Goal: Navigation & Orientation: Find specific page/section

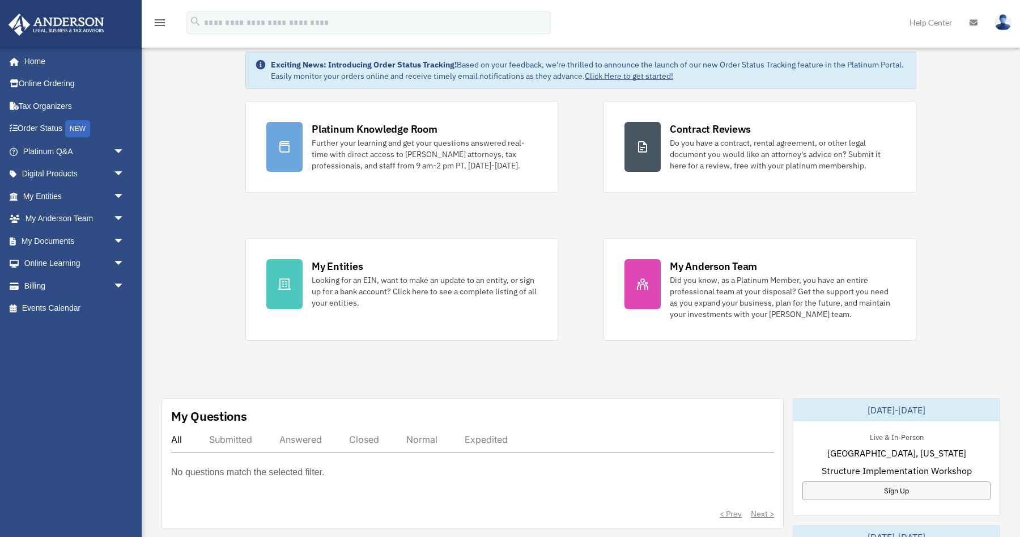
scroll to position [31, 0]
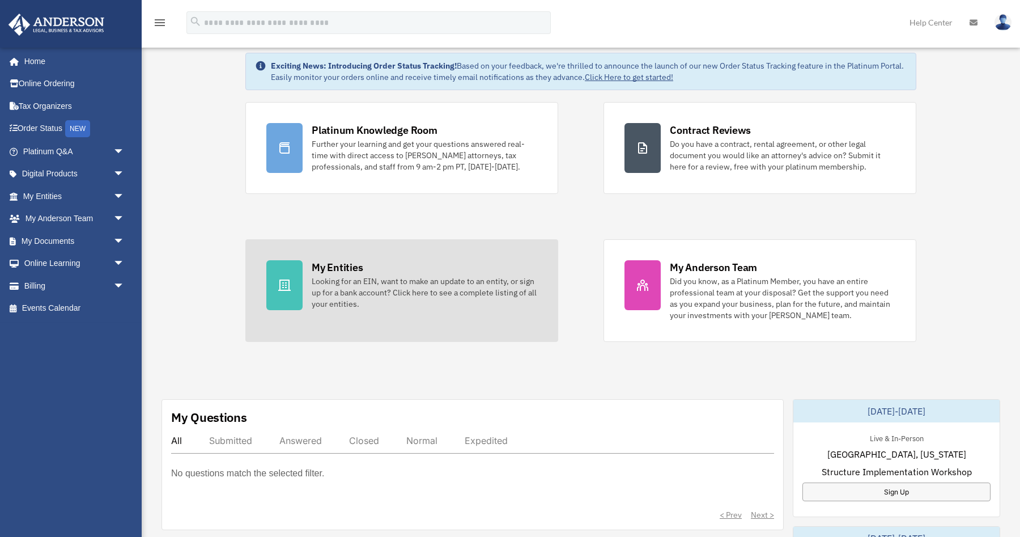
click at [381, 278] on div "Looking for an EIN, want to make an update to an entity, or sign up for a bank …" at bounding box center [424, 292] width 225 height 34
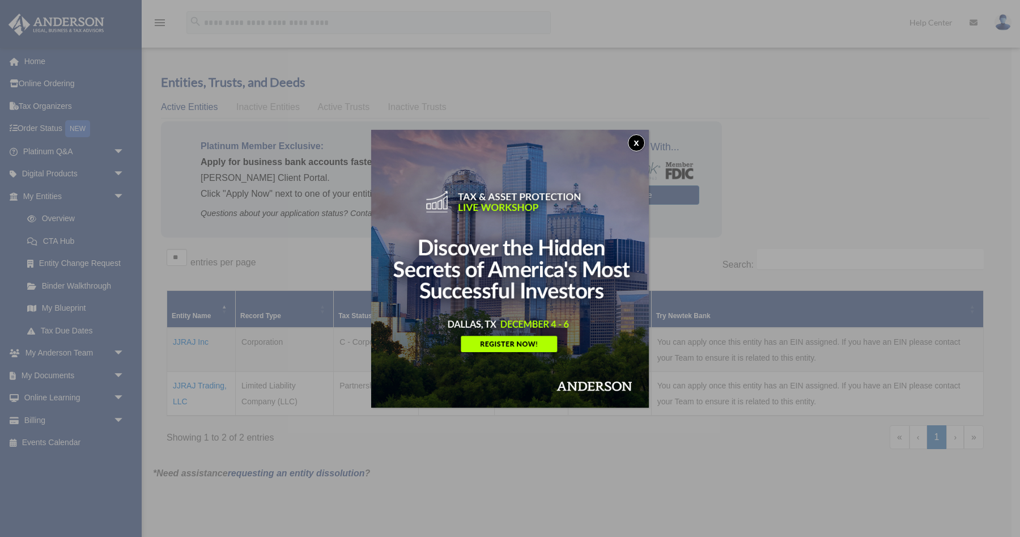
click at [637, 141] on button "x" at bounding box center [636, 142] width 17 height 17
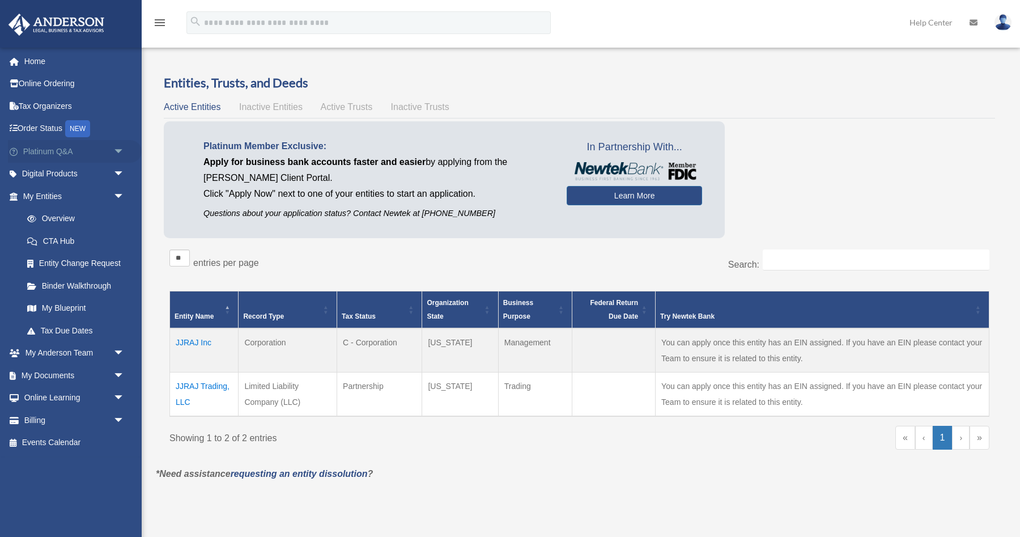
click at [121, 151] on span "arrow_drop_down" at bounding box center [124, 151] width 23 height 23
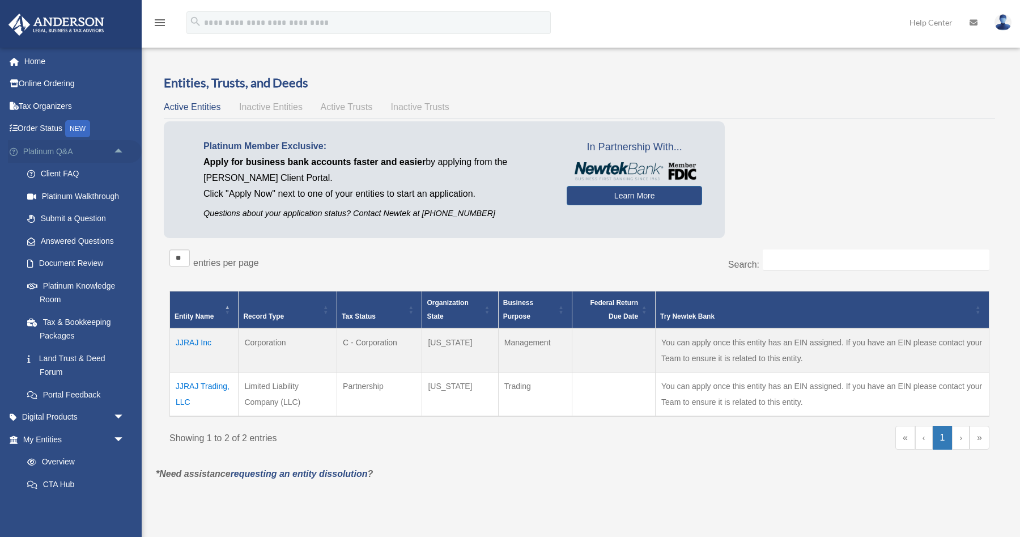
click at [121, 151] on span "arrow_drop_up" at bounding box center [124, 151] width 23 height 23
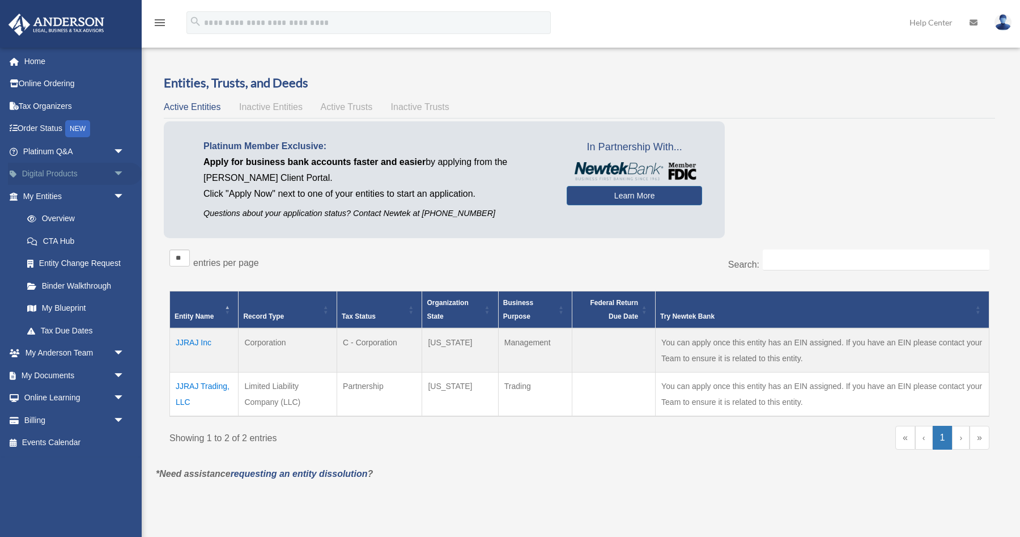
click at [117, 173] on span "arrow_drop_down" at bounding box center [124, 174] width 23 height 23
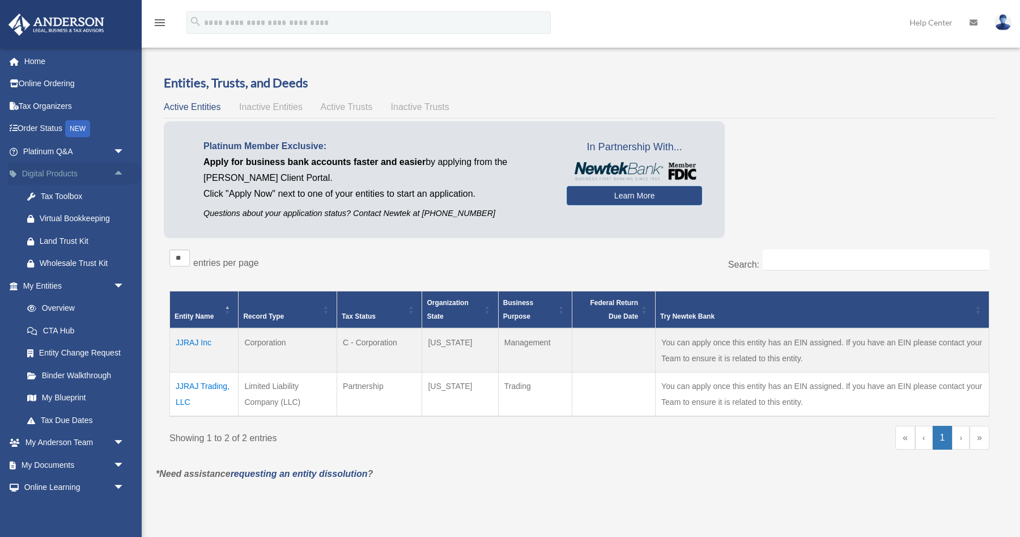
click at [117, 173] on span "arrow_drop_up" at bounding box center [124, 174] width 23 height 23
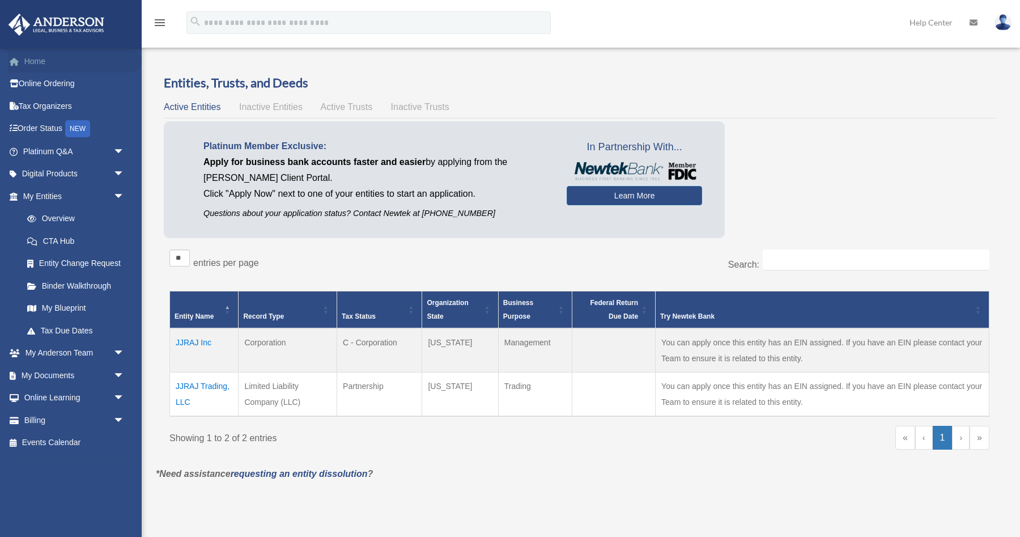
click at [41, 67] on link "Home" at bounding box center [75, 61] width 134 height 23
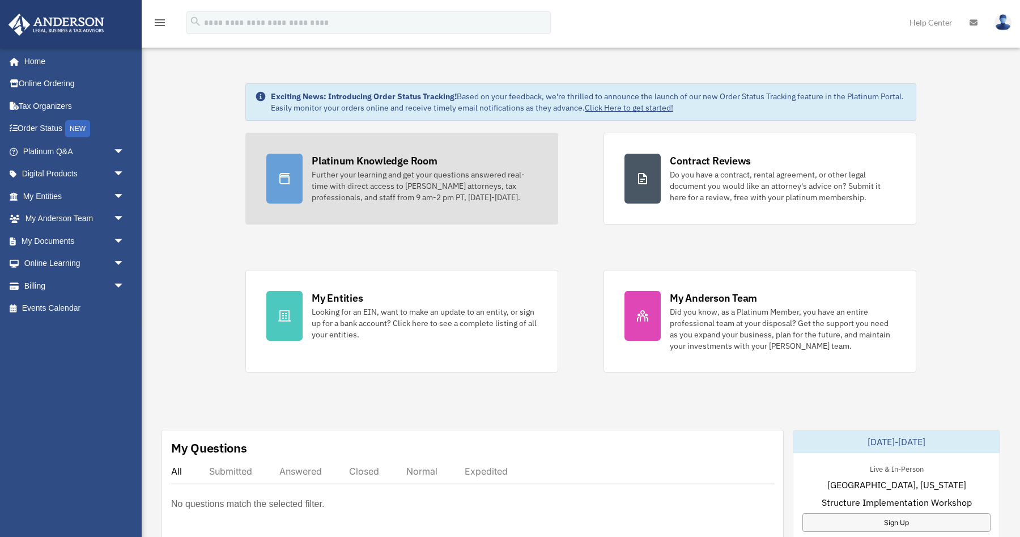
click at [451, 189] on div "Further your learning and get your questions answered real-time with direct acc…" at bounding box center [424, 186] width 225 height 34
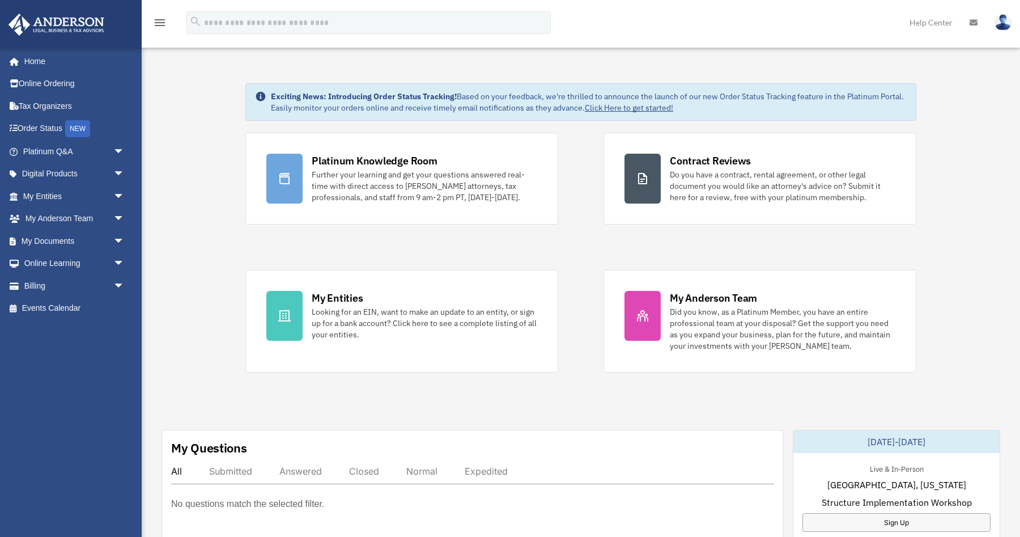
click at [120, 284] on span "arrow_drop_down" at bounding box center [124, 285] width 23 height 23
click at [80, 310] on link "$ Open Invoices" at bounding box center [79, 308] width 126 height 23
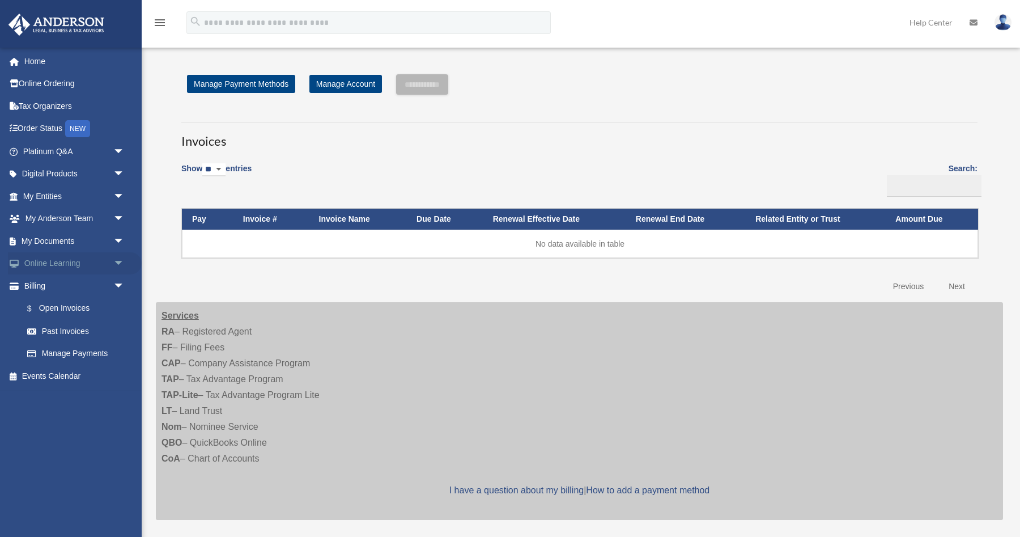
click at [114, 260] on span "arrow_drop_down" at bounding box center [124, 263] width 23 height 23
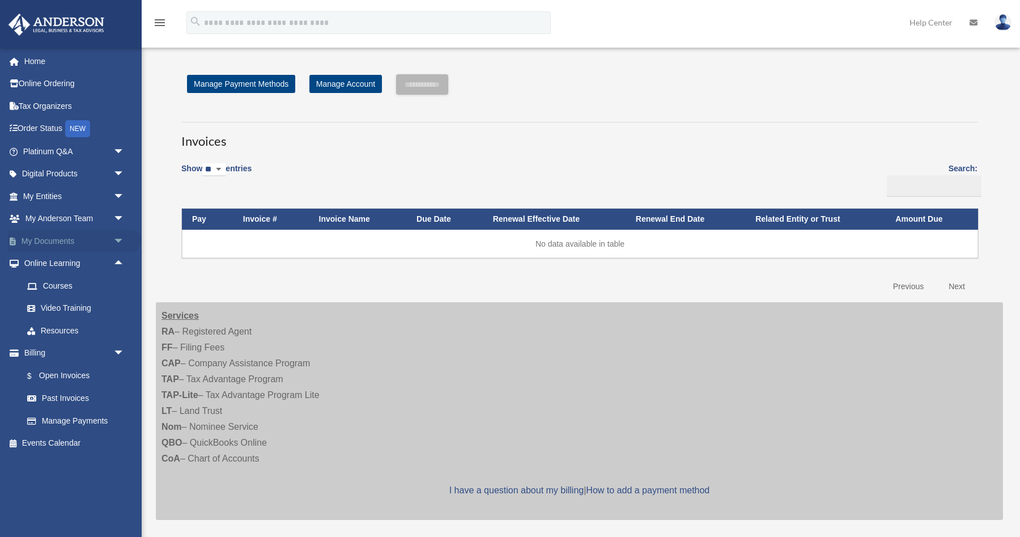
click at [120, 240] on span "arrow_drop_down" at bounding box center [124, 240] width 23 height 23
click at [118, 242] on span "arrow_drop_up" at bounding box center [124, 240] width 23 height 23
click at [116, 259] on span "arrow_drop_up" at bounding box center [124, 263] width 23 height 23
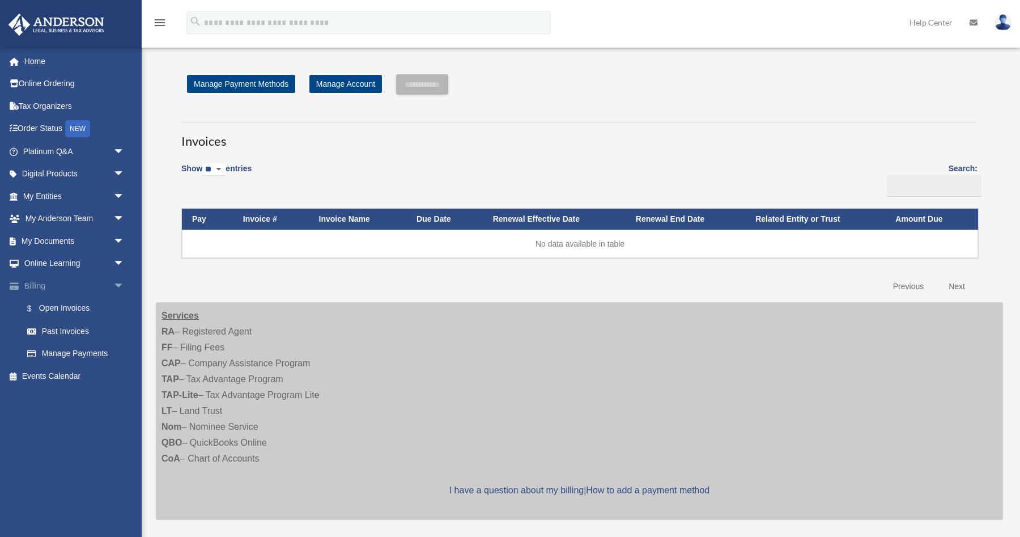
click at [116, 279] on span "arrow_drop_down" at bounding box center [124, 285] width 23 height 23
click at [43, 66] on link "Home" at bounding box center [75, 61] width 134 height 23
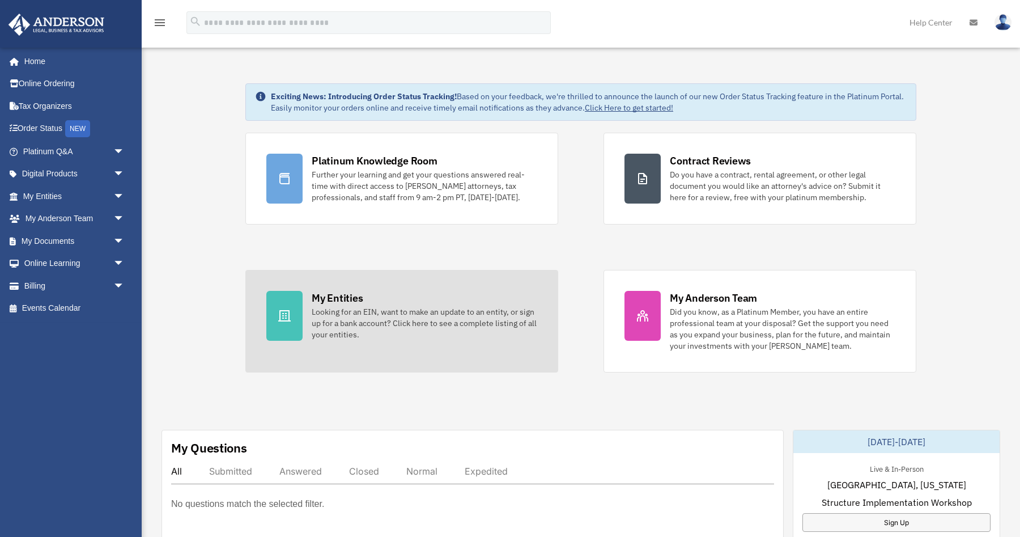
click at [372, 314] on div "Looking for an EIN, want to make an update to an entity, or sign up for a bank …" at bounding box center [424, 323] width 225 height 34
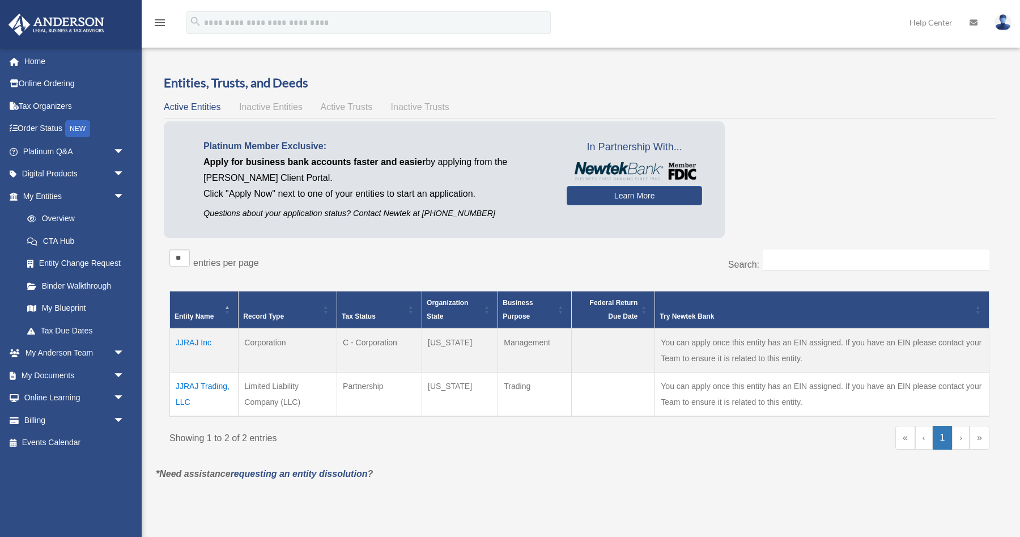
click at [220, 384] on td "JJRAJ Trading, LLC" at bounding box center [204, 394] width 69 height 44
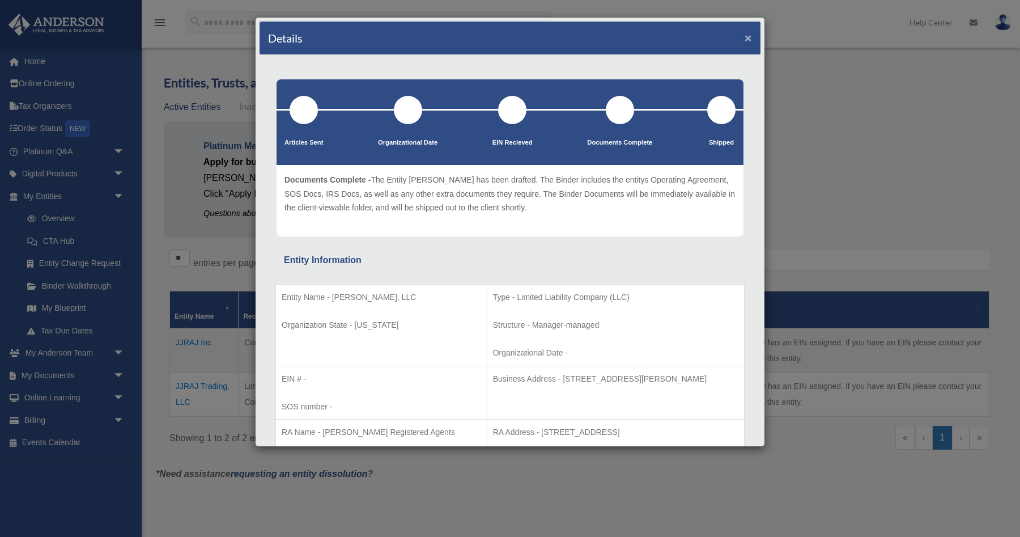
click at [748, 39] on button "×" at bounding box center [747, 38] width 7 height 12
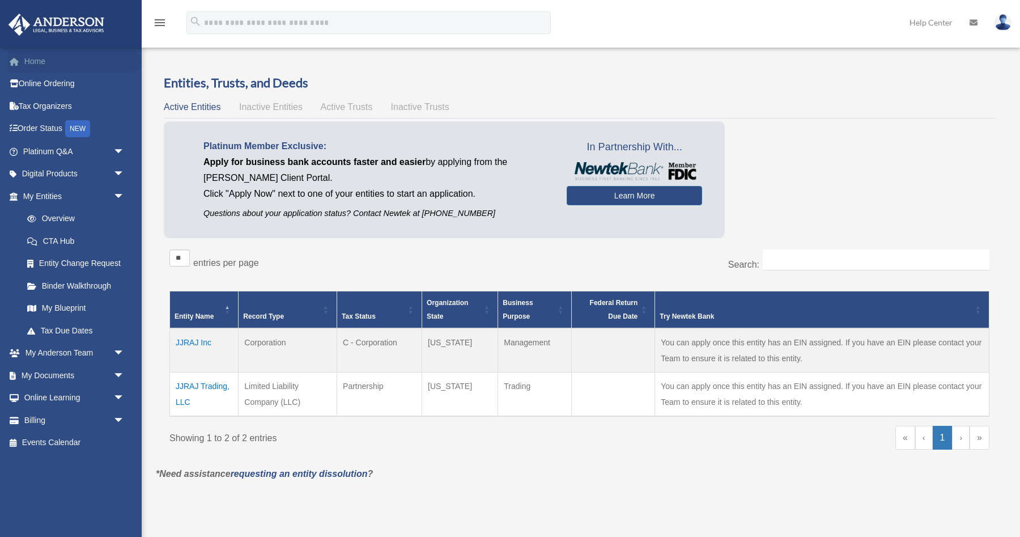
click at [43, 50] on link "Home" at bounding box center [75, 61] width 134 height 23
